Goal: Information Seeking & Learning: Learn about a topic

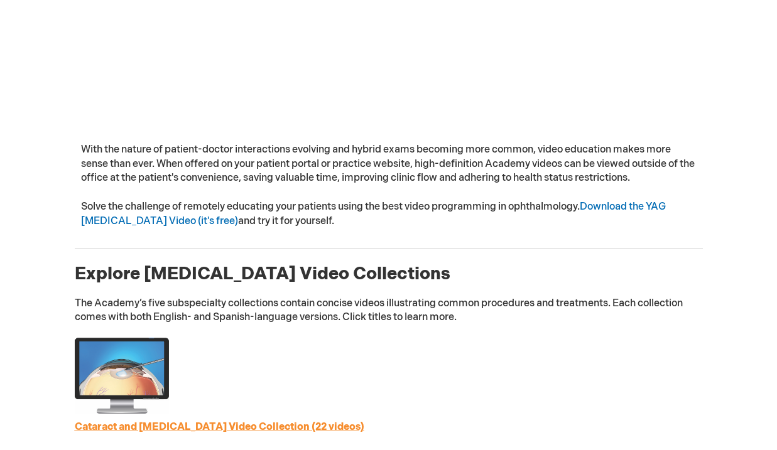
scroll to position [430, 0]
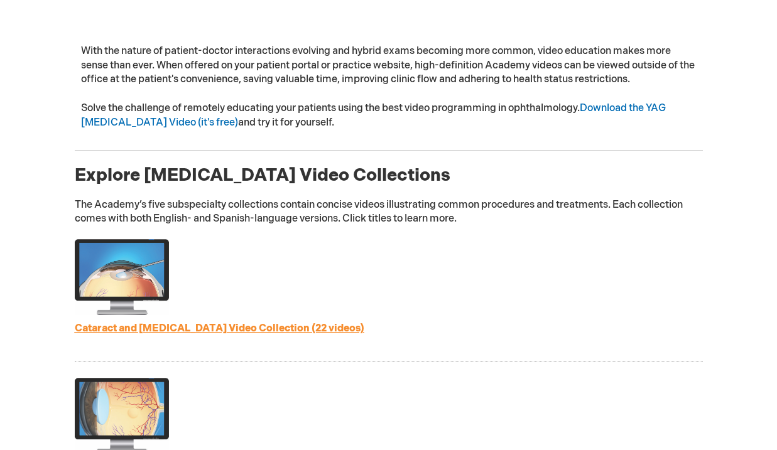
click at [298, 327] on link "Cataract and Refractive Surgery Video Collection (22 videos)" at bounding box center [220, 329] width 290 height 12
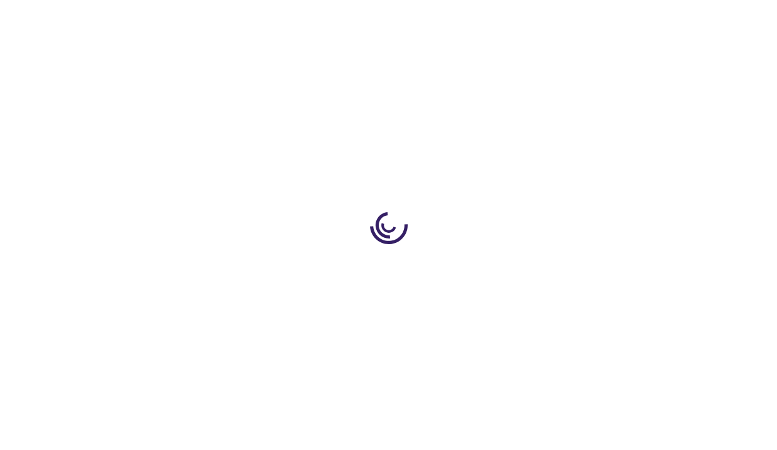
type input "1"
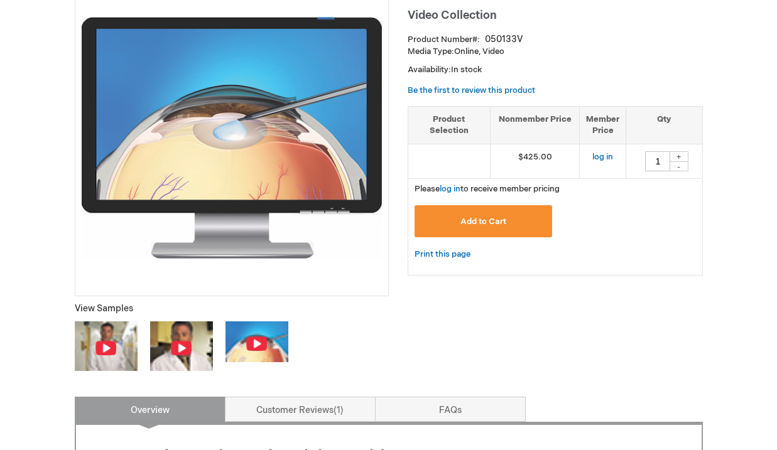
scroll to position [208, 0]
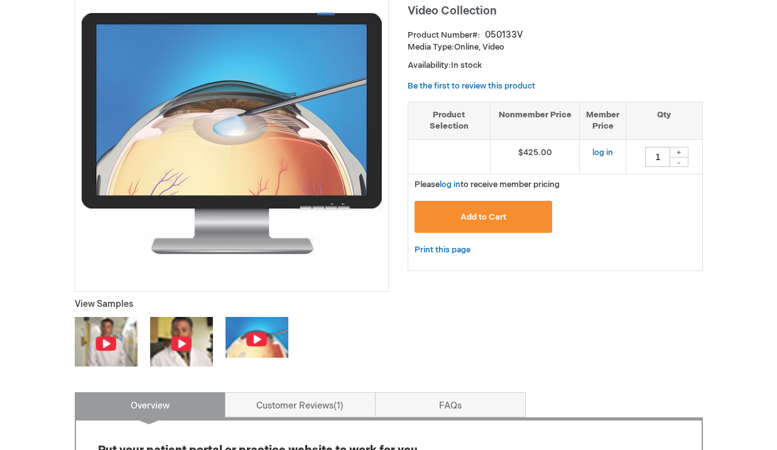
click at [95, 342] on img at bounding box center [106, 344] width 22 height 16
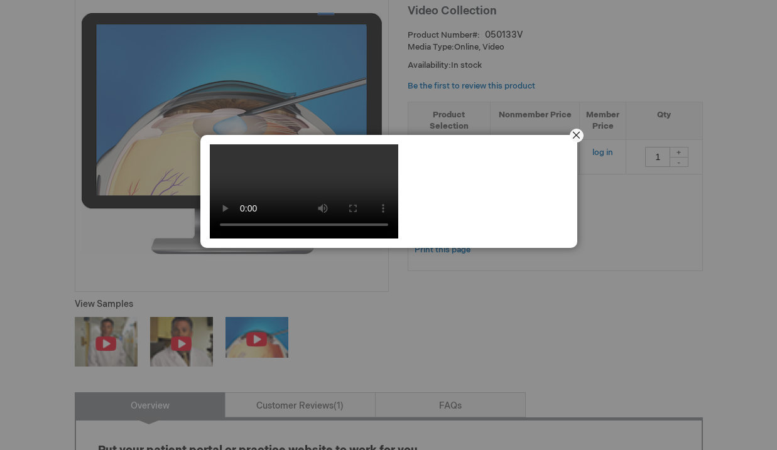
click at [579, 138] on button "Close" at bounding box center [576, 135] width 39 height 39
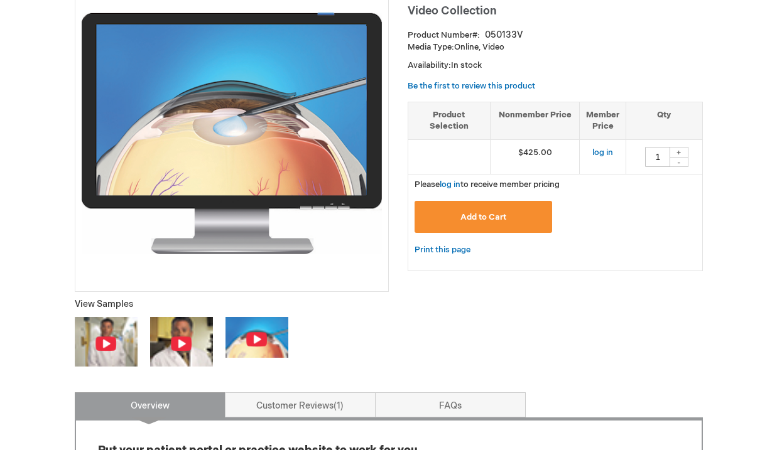
click at [256, 352] on img at bounding box center [256, 337] width 63 height 40
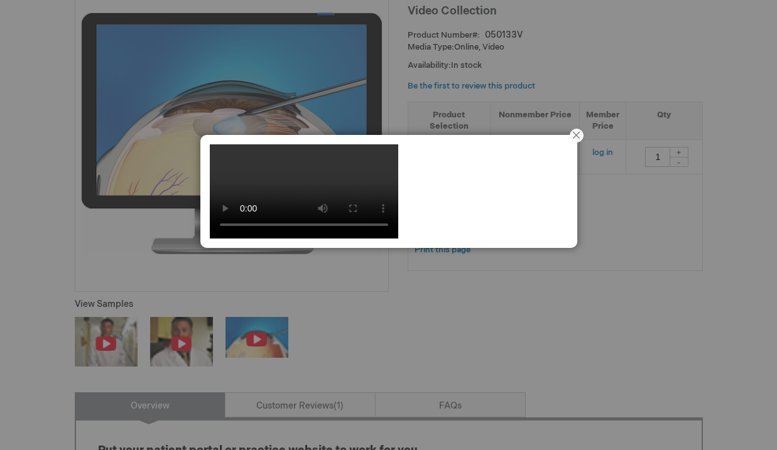
click at [573, 137] on button "Close" at bounding box center [576, 135] width 39 height 39
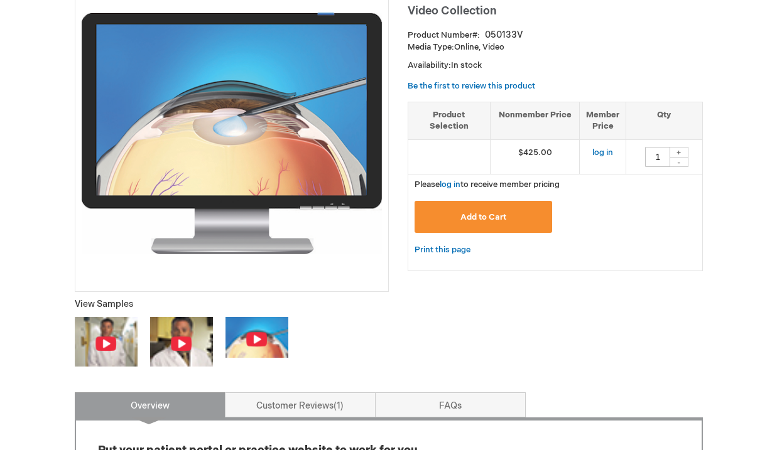
scroll to position [100, 0]
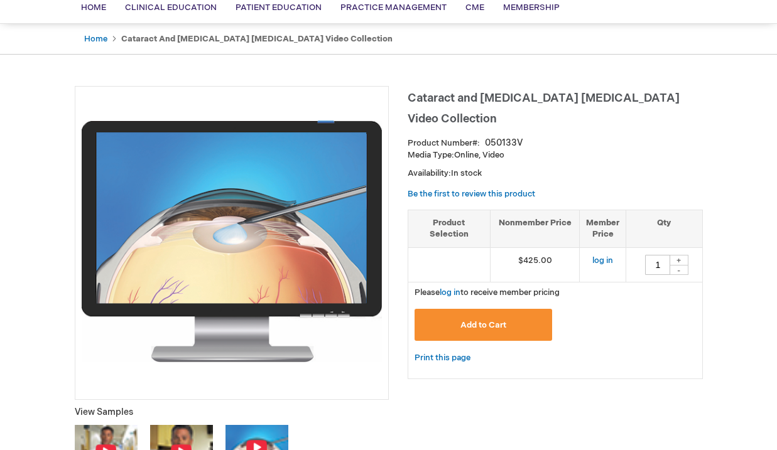
scroll to position [208, 0]
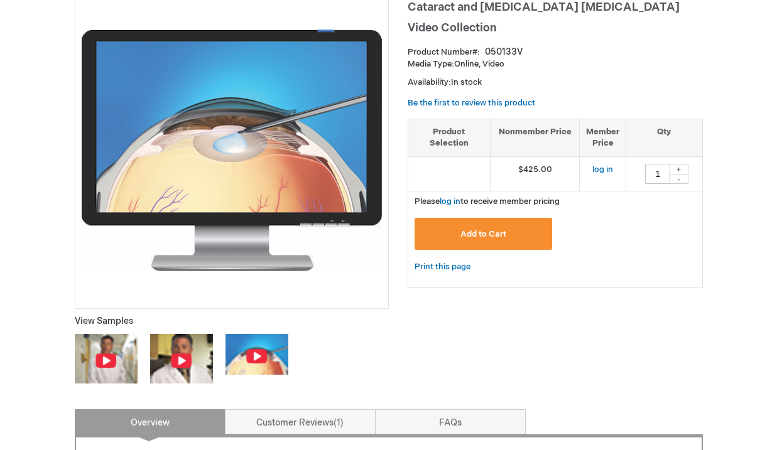
scroll to position [208, 0]
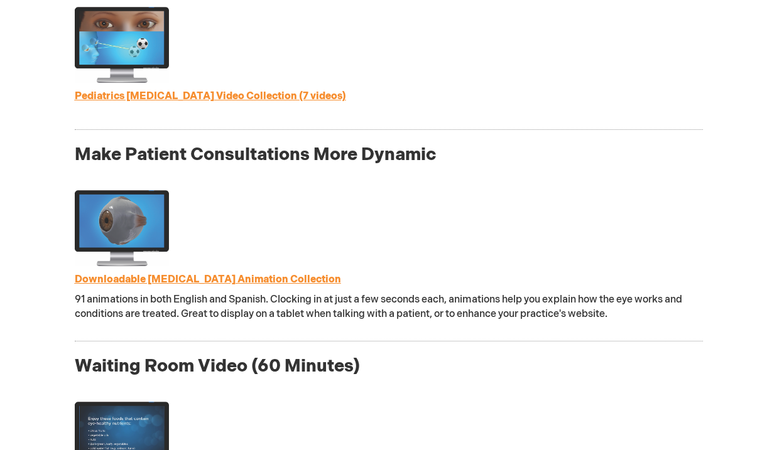
scroll to position [1222, 0]
